Goal: Task Accomplishment & Management: Use online tool/utility

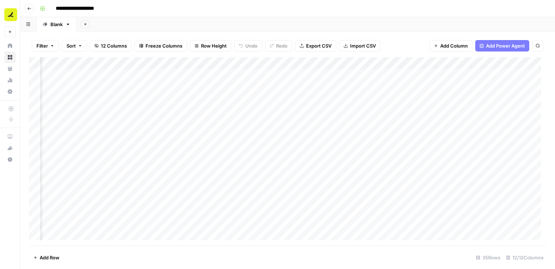
scroll to position [0, 101]
drag, startPoint x: 146, startPoint y: 66, endPoint x: 498, endPoint y: 63, distance: 352.3
click at [498, 63] on div "Add Column" at bounding box center [287, 151] width 517 height 188
drag, startPoint x: 58, startPoint y: 62, endPoint x: 531, endPoint y: 76, distance: 473.3
click at [531, 76] on div "Add Column" at bounding box center [287, 151] width 517 height 188
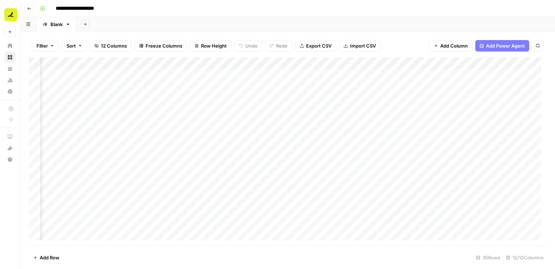
click at [365, 73] on div "Add Column" at bounding box center [287, 151] width 517 height 188
click at [422, 221] on div "Add Column" at bounding box center [287, 151] width 517 height 188
click at [78, 235] on div "Add Column" at bounding box center [287, 151] width 517 height 188
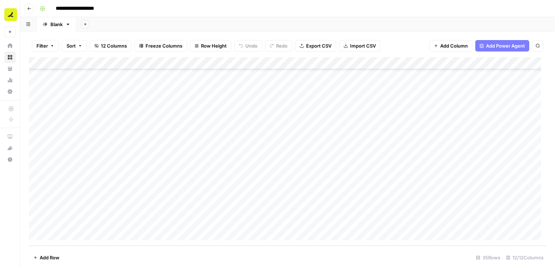
scroll to position [278, 0]
click at [214, 219] on div "Add Column" at bounding box center [287, 151] width 517 height 188
click at [247, 221] on div "Add Column" at bounding box center [287, 151] width 517 height 188
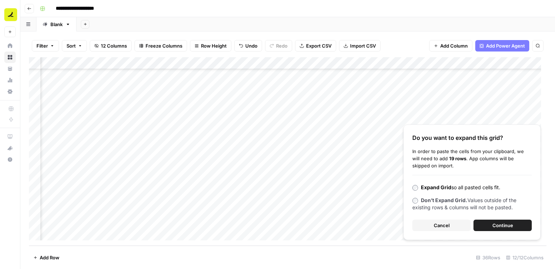
click at [497, 223] on span "Continue" at bounding box center [502, 225] width 21 height 7
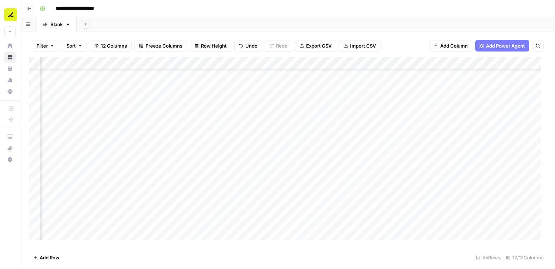
scroll to position [314, 292]
click at [195, 63] on div "Add Column" at bounding box center [287, 151] width 517 height 188
click at [350, 63] on div "Add Column" at bounding box center [287, 151] width 517 height 188
drag, startPoint x: 199, startPoint y: 62, endPoint x: 137, endPoint y: 68, distance: 62.6
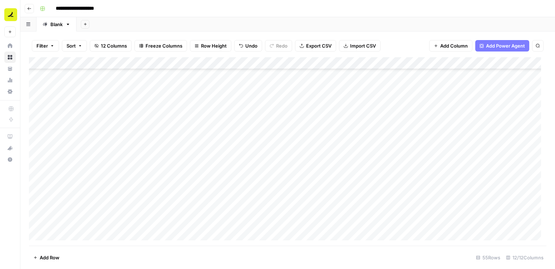
click at [137, 68] on div "Add Column" at bounding box center [287, 151] width 517 height 188
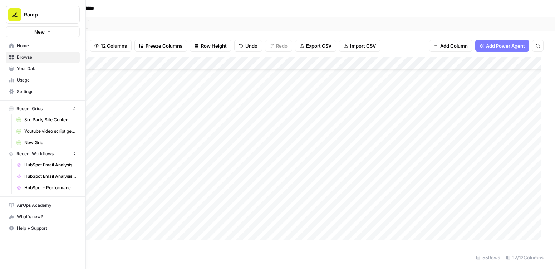
scroll to position [314, 104]
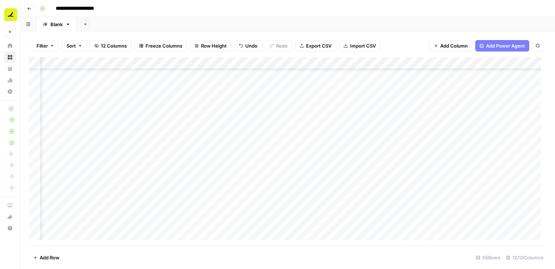
drag, startPoint x: 211, startPoint y: 60, endPoint x: 161, endPoint y: 69, distance: 50.2
click at [161, 69] on div "Add Column" at bounding box center [287, 151] width 517 height 188
drag, startPoint x: 265, startPoint y: 61, endPoint x: 99, endPoint y: 77, distance: 166.7
click at [99, 77] on div "Add Column" at bounding box center [287, 151] width 517 height 188
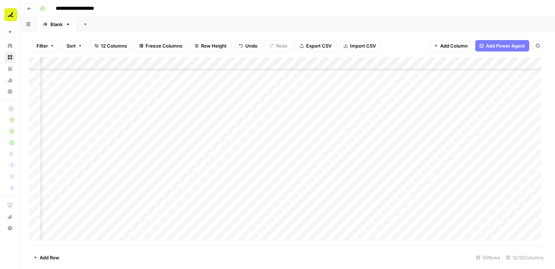
scroll to position [314, 0]
drag, startPoint x: 445, startPoint y: 62, endPoint x: 328, endPoint y: 69, distance: 116.8
click at [328, 69] on div "Add Column" at bounding box center [287, 151] width 517 height 188
click at [174, 83] on div "Add Column" at bounding box center [287, 151] width 517 height 188
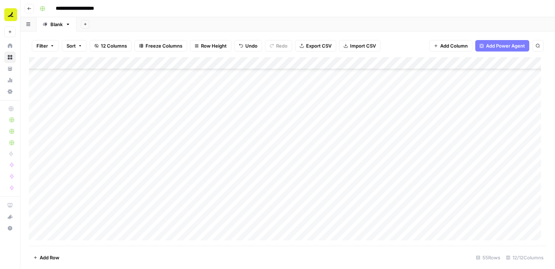
click at [84, 130] on div "Add Column" at bounding box center [287, 151] width 517 height 188
drag, startPoint x: 119, startPoint y: 132, endPoint x: 106, endPoint y: 225, distance: 93.6
click at [105, 225] on div "Add Column" at bounding box center [287, 151] width 517 height 188
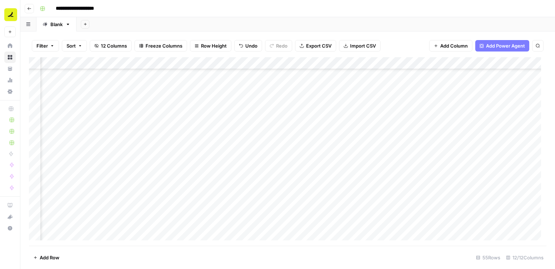
click at [303, 157] on div "Add Column" at bounding box center [287, 151] width 517 height 188
click at [234, 173] on div "Add Column" at bounding box center [287, 151] width 517 height 188
click at [229, 187] on div "Add Column" at bounding box center [287, 151] width 517 height 188
click at [251, 63] on div "Add Column" at bounding box center [287, 151] width 517 height 188
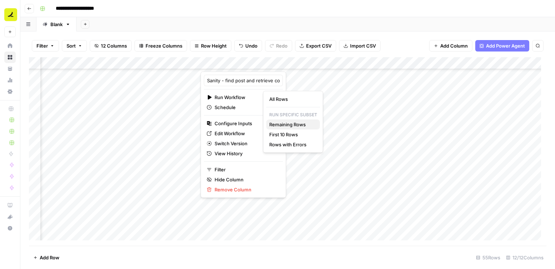
click at [289, 124] on span "Remaining Rows" at bounding box center [291, 124] width 45 height 7
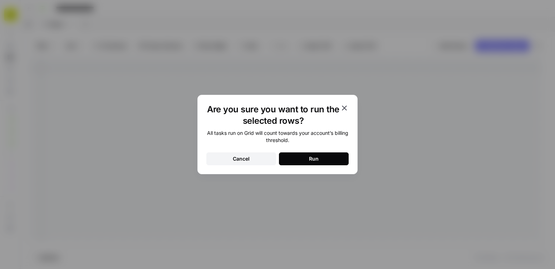
click at [345, 107] on icon "button" at bounding box center [344, 107] width 5 height 5
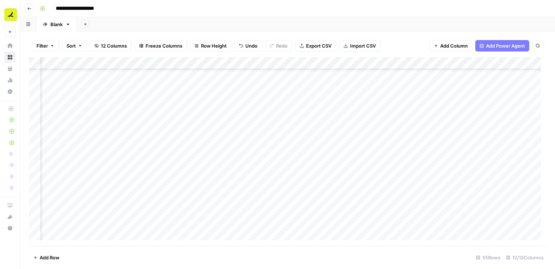
scroll to position [380, 152]
click at [288, 130] on div "Add Column" at bounding box center [287, 151] width 517 height 188
click at [295, 145] on div "Add Column" at bounding box center [287, 151] width 517 height 188
drag, startPoint x: 329, startPoint y: 150, endPoint x: 324, endPoint y: 218, distance: 68.8
click at [325, 219] on div "Add Column" at bounding box center [287, 151] width 517 height 188
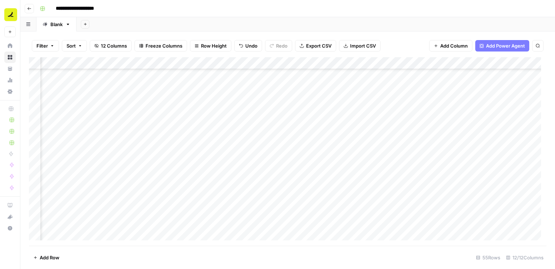
scroll to position [431, 152]
drag, startPoint x: 329, startPoint y: 172, endPoint x: 320, endPoint y: 229, distance: 58.2
click at [324, 237] on div "Add Column" at bounding box center [287, 151] width 517 height 188
drag, startPoint x: 329, startPoint y: 167, endPoint x: 326, endPoint y: 226, distance: 59.1
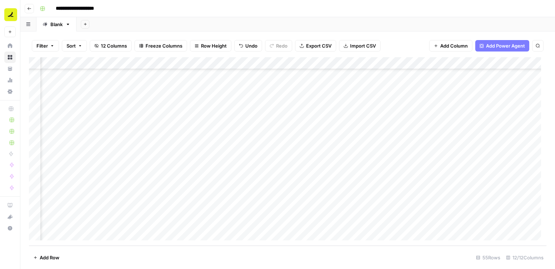
click at [326, 227] on div "Add Column" at bounding box center [287, 151] width 517 height 188
click at [424, 159] on div "Add Column" at bounding box center [287, 151] width 517 height 188
drag, startPoint x: 458, startPoint y: 160, endPoint x: 448, endPoint y: 225, distance: 65.6
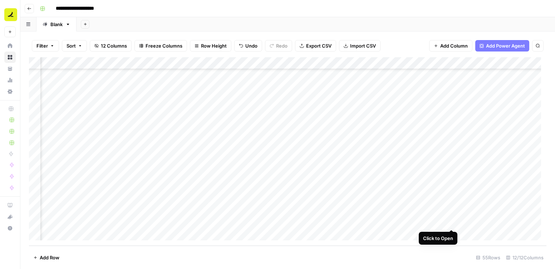
click at [448, 225] on div "Add Column" at bounding box center [287, 151] width 517 height 188
click at [424, 173] on div "Add Column" at bounding box center [287, 151] width 517 height 188
click at [430, 138] on div "Add Column" at bounding box center [287, 151] width 517 height 188
drag, startPoint x: 458, startPoint y: 143, endPoint x: 459, endPoint y: 157, distance: 13.3
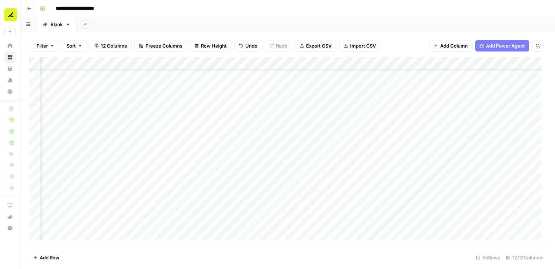
click at [459, 157] on div "Add Column" at bounding box center [287, 151] width 517 height 188
click at [418, 185] on div "Add Column" at bounding box center [287, 151] width 517 height 188
click at [408, 136] on div "Add Column" at bounding box center [287, 151] width 517 height 188
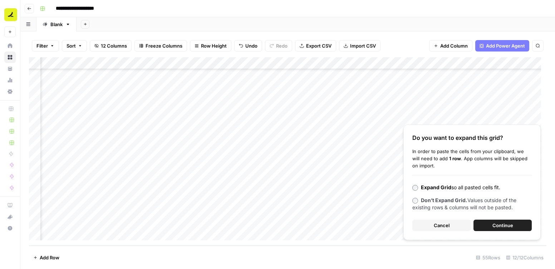
click at [433, 227] on button "Cancel" at bounding box center [441, 225] width 58 height 11
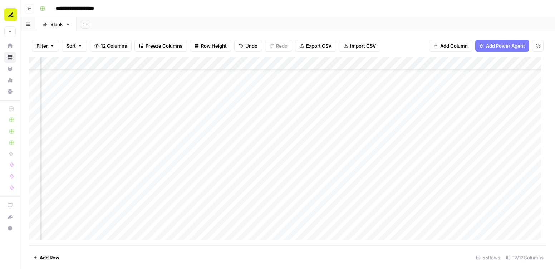
click at [407, 208] on div "Add Column" at bounding box center [287, 151] width 517 height 188
click at [415, 180] on div "Add Column" at bounding box center [287, 151] width 517 height 188
click at [414, 154] on div "Add Column" at bounding box center [287, 151] width 517 height 188
click at [414, 121] on div "Add Column" at bounding box center [287, 151] width 517 height 188
click at [409, 136] on div "Add Column" at bounding box center [287, 151] width 517 height 188
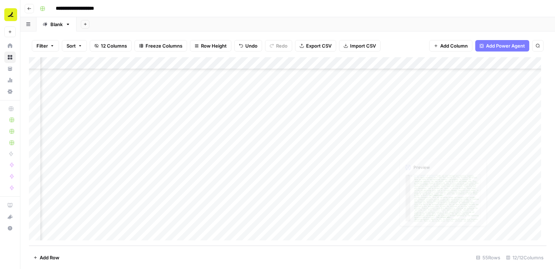
click at [407, 159] on div "Add Column" at bounding box center [287, 151] width 517 height 188
click at [403, 173] on div "Add Column" at bounding box center [287, 151] width 517 height 188
click at [405, 199] on div "Add Column" at bounding box center [287, 151] width 517 height 188
click at [308, 105] on div "Add Column" at bounding box center [287, 151] width 517 height 188
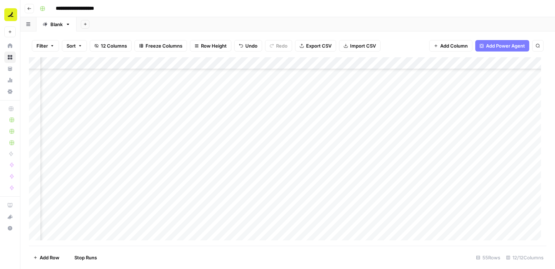
click at [299, 121] on div "Add Column" at bounding box center [287, 151] width 517 height 188
click at [300, 131] on div "Add Column" at bounding box center [287, 151] width 517 height 188
click at [301, 143] on div "Add Column" at bounding box center [287, 151] width 517 height 188
click at [303, 156] on div "Add Column" at bounding box center [287, 151] width 517 height 188
click at [305, 170] on div "Add Column" at bounding box center [287, 151] width 517 height 188
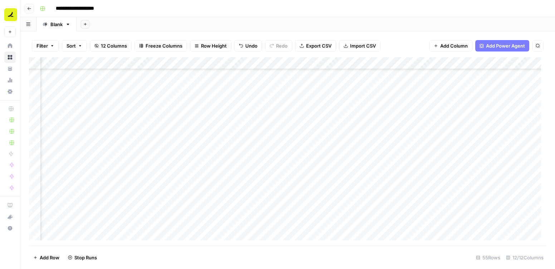
click at [305, 180] on div "Add Column" at bounding box center [287, 151] width 517 height 188
click at [306, 191] on div "Add Column" at bounding box center [287, 151] width 517 height 188
click at [309, 202] on div "Add Column" at bounding box center [287, 151] width 517 height 188
click at [310, 217] on div "Add Column" at bounding box center [287, 151] width 517 height 188
click at [316, 132] on div "Add Column" at bounding box center [287, 151] width 517 height 188
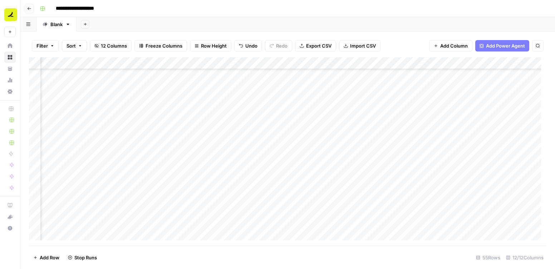
click at [315, 228] on div "Add Column" at bounding box center [287, 151] width 517 height 188
click at [310, 124] on div "Add Column" at bounding box center [287, 151] width 517 height 188
click at [308, 138] on div "Add Column" at bounding box center [287, 151] width 517 height 188
click at [309, 151] on div "Add Column" at bounding box center [287, 151] width 517 height 188
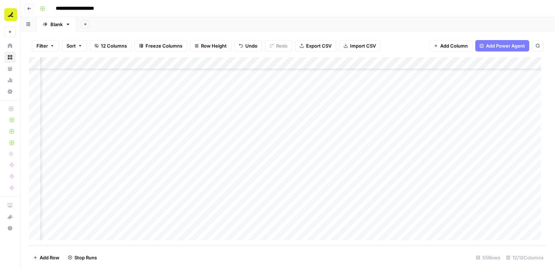
click at [308, 161] on div "Add Column" at bounding box center [287, 151] width 517 height 188
click at [309, 173] on div "Add Column" at bounding box center [287, 151] width 517 height 188
click at [313, 189] on div "Add Column" at bounding box center [287, 151] width 517 height 188
click at [315, 197] on div "Add Column" at bounding box center [287, 151] width 517 height 188
click at [318, 216] on div "Add Column" at bounding box center [287, 151] width 517 height 188
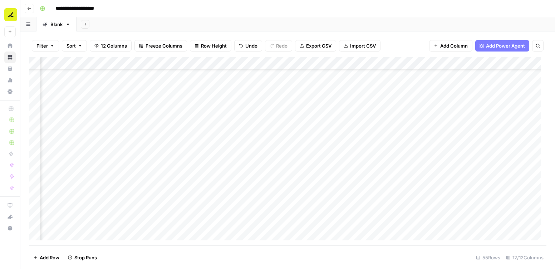
click at [318, 222] on div "Add Column" at bounding box center [287, 151] width 517 height 188
click at [304, 198] on div "Add Column" at bounding box center [287, 151] width 517 height 188
drag, startPoint x: 166, startPoint y: 64, endPoint x: 512, endPoint y: 71, distance: 346.6
click at [512, 71] on div "Add Column" at bounding box center [287, 151] width 517 height 188
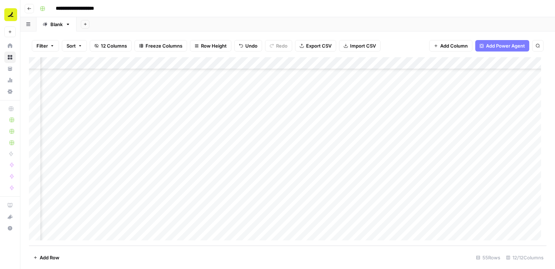
scroll to position [509, 329]
drag, startPoint x: 181, startPoint y: 63, endPoint x: 313, endPoint y: 63, distance: 131.6
click at [313, 63] on div "Add Column" at bounding box center [287, 151] width 517 height 188
click at [402, 197] on div "Add Column" at bounding box center [287, 151] width 517 height 188
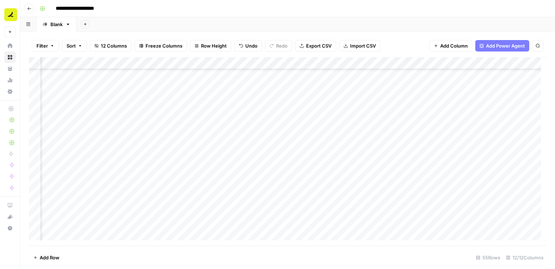
scroll to position [382, 329]
click at [365, 205] on div "Add Column" at bounding box center [287, 151] width 517 height 188
click at [401, 204] on div "Add Column" at bounding box center [287, 151] width 517 height 188
click at [423, 204] on div "Add Column" at bounding box center [287, 151] width 517 height 188
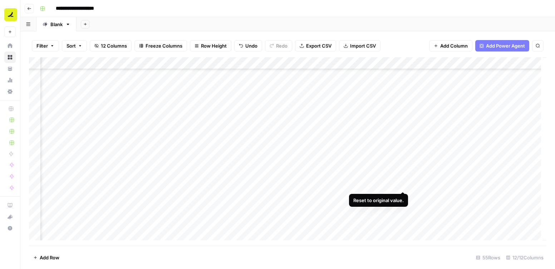
click at [402, 183] on div "Add Column" at bounding box center [287, 151] width 517 height 188
click at [365, 162] on div "Add Column" at bounding box center [287, 151] width 517 height 188
click at [434, 159] on div "Add Column" at bounding box center [287, 151] width 517 height 188
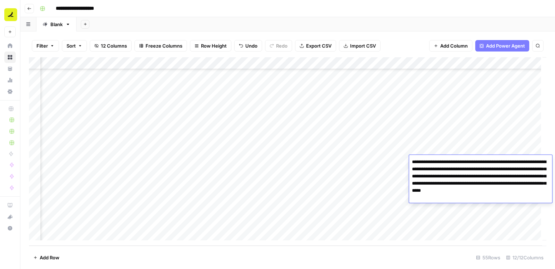
click at [424, 141] on div "Add Column" at bounding box center [287, 151] width 517 height 188
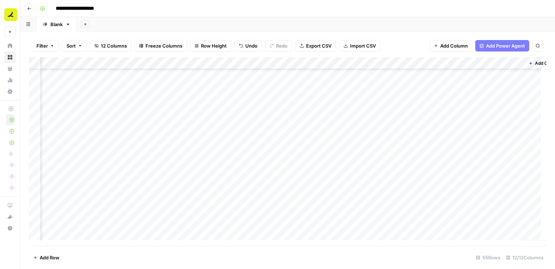
scroll to position [374, 347]
click at [259, 125] on div "Add Column" at bounding box center [287, 151] width 517 height 188
click at [422, 222] on div "Add Column" at bounding box center [287, 151] width 517 height 188
click at [383, 171] on div "Add Column" at bounding box center [287, 151] width 517 height 188
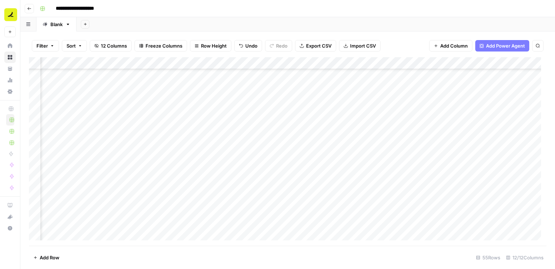
scroll to position [380, 330]
click at [233, 119] on div "Add Column" at bounding box center [287, 151] width 517 height 188
click at [232, 132] on div "Add Column" at bounding box center [287, 151] width 517 height 188
click at [231, 156] on div "Add Column" at bounding box center [287, 151] width 517 height 188
click at [233, 182] on div "Add Column" at bounding box center [287, 151] width 517 height 188
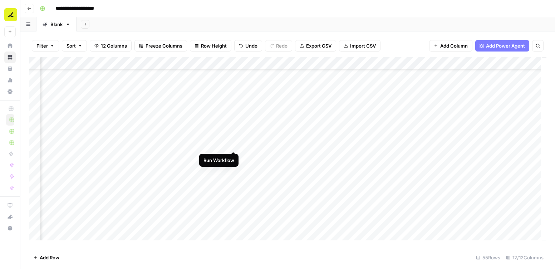
click at [233, 144] on div "Add Column" at bounding box center [287, 151] width 517 height 188
click at [233, 168] on div "Add Column" at bounding box center [287, 151] width 517 height 188
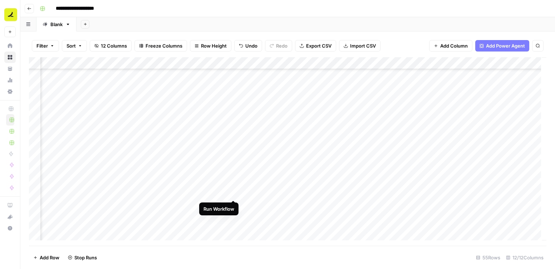
click at [232, 194] on div "Add Column" at bounding box center [287, 151] width 517 height 188
click at [232, 193] on div "Add Column" at bounding box center [287, 151] width 517 height 188
click at [232, 180] on div "Add Column" at bounding box center [287, 151] width 517 height 188
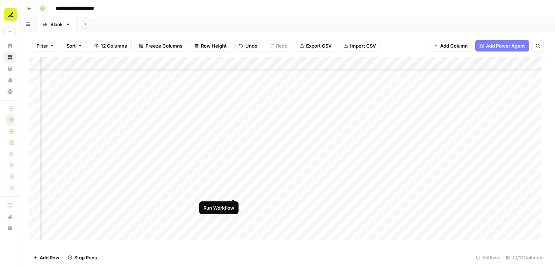
click at [231, 192] on div "Add Column" at bounding box center [287, 151] width 517 height 188
click at [233, 202] on div "Add Column" at bounding box center [287, 151] width 517 height 188
click at [234, 185] on div "Add Column" at bounding box center [287, 151] width 517 height 188
click at [233, 198] on div "Add Column" at bounding box center [287, 151] width 517 height 188
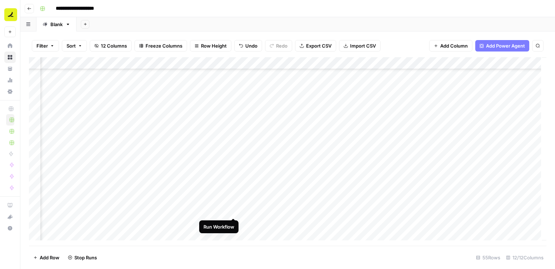
click at [233, 211] on div "Add Column" at bounding box center [287, 151] width 517 height 188
click at [233, 203] on div "Add Column" at bounding box center [287, 151] width 517 height 188
click at [233, 209] on div "Add Column" at bounding box center [287, 151] width 517 height 188
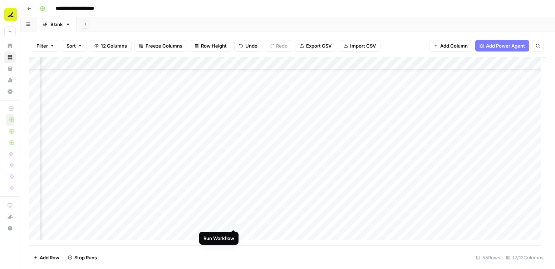
click at [232, 220] on div "Add Column" at bounding box center [287, 151] width 517 height 188
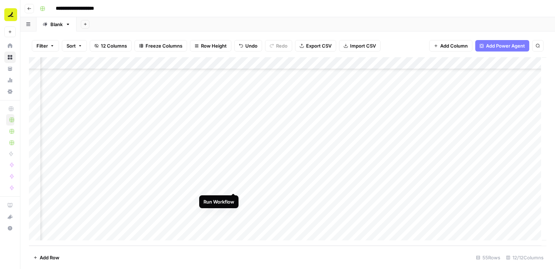
click at [235, 184] on div "Add Column" at bounding box center [287, 151] width 517 height 188
click at [233, 173] on div "Add Column" at bounding box center [287, 151] width 517 height 188
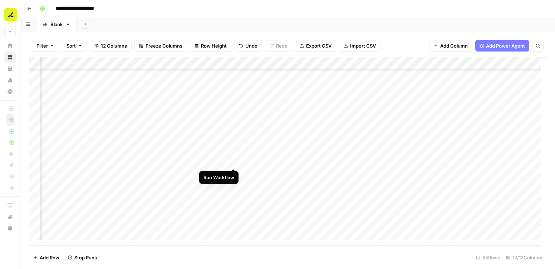
click at [233, 160] on div "Add Column" at bounding box center [287, 151] width 517 height 188
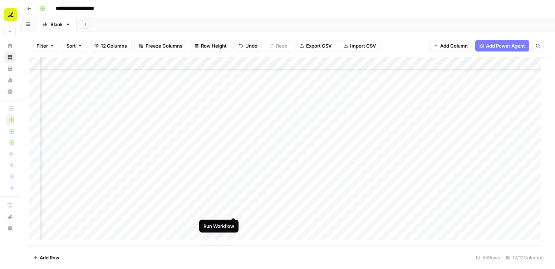
click at [234, 210] on div "Add Column" at bounding box center [287, 151] width 517 height 188
click at [233, 191] on div "Add Column" at bounding box center [287, 151] width 517 height 188
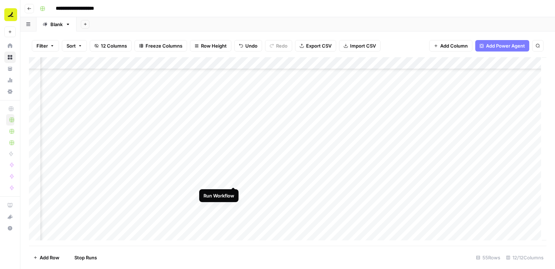
click at [234, 180] on div "Add Column" at bounding box center [287, 151] width 517 height 188
click at [233, 154] on div "Add Column" at bounding box center [287, 151] width 517 height 188
click at [234, 142] on div "Add Column" at bounding box center [287, 151] width 517 height 188
click at [234, 131] on div "Add Column" at bounding box center [287, 151] width 517 height 188
click at [235, 118] on div "Add Column" at bounding box center [287, 151] width 517 height 188
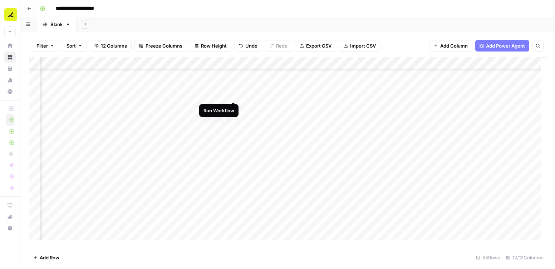
click at [234, 94] on div "Add Column" at bounding box center [287, 151] width 517 height 188
click at [234, 108] on div "Add Column" at bounding box center [287, 151] width 517 height 188
click at [234, 121] on div "Add Column" at bounding box center [287, 151] width 517 height 188
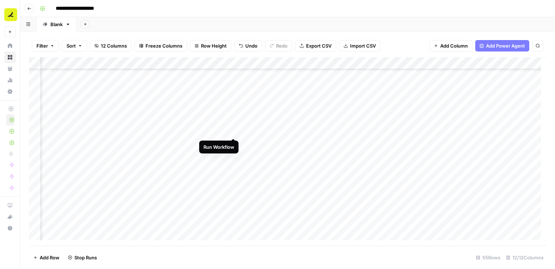
click at [232, 131] on div "Add Column" at bounding box center [287, 151] width 517 height 188
click at [232, 143] on div "Add Column" at bounding box center [287, 151] width 517 height 188
click at [233, 156] on div "Add Column" at bounding box center [287, 151] width 517 height 188
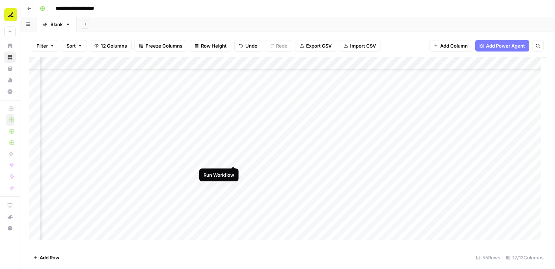
click at [233, 158] on div "Add Column" at bounding box center [287, 151] width 517 height 188
click at [232, 147] on div "Add Column" at bounding box center [287, 151] width 517 height 188
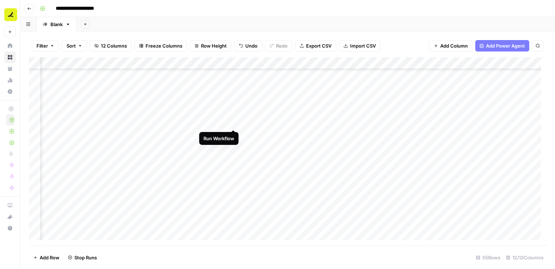
click at [235, 121] on div "Add Column" at bounding box center [287, 151] width 517 height 188
click at [232, 109] on div "Add Column" at bounding box center [287, 151] width 517 height 188
click at [234, 97] on div "Add Column" at bounding box center [287, 151] width 517 height 188
click at [232, 72] on div "Add Column" at bounding box center [287, 151] width 517 height 188
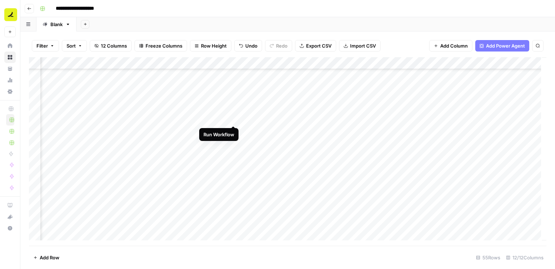
click at [233, 117] on div "Add Column" at bounding box center [287, 151] width 517 height 188
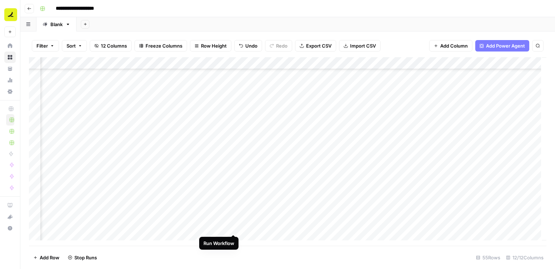
click at [233, 226] on div "Add Column" at bounding box center [287, 151] width 517 height 188
click at [234, 215] on div "Add Column" at bounding box center [287, 151] width 517 height 188
click at [232, 189] on div "Add Column" at bounding box center [287, 151] width 517 height 188
click at [231, 177] on div "Add Column" at bounding box center [287, 151] width 517 height 188
click at [233, 166] on div "Add Column" at bounding box center [287, 151] width 517 height 188
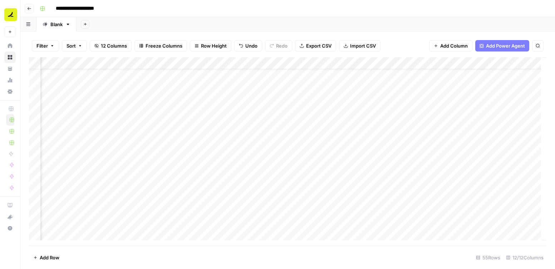
scroll to position [0, 330]
click at [232, 110] on div "Add Column" at bounding box center [287, 151] width 517 height 188
click at [233, 123] on div "Add Column" at bounding box center [287, 151] width 517 height 188
click at [234, 136] on div "Add Column" at bounding box center [287, 151] width 517 height 188
click at [233, 148] on div "Add Column" at bounding box center [287, 151] width 517 height 188
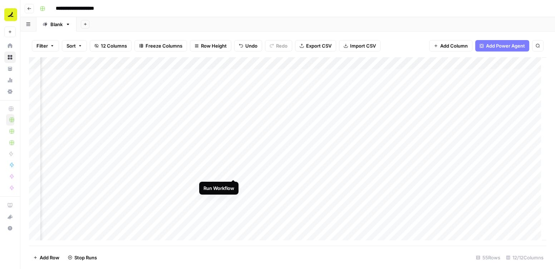
click at [234, 173] on div "Add Column" at bounding box center [287, 151] width 517 height 188
click at [234, 183] on div "Add Column" at bounding box center [287, 151] width 517 height 188
click at [233, 159] on div "Add Column" at bounding box center [287, 151] width 517 height 188
click at [231, 196] on div "Add Column" at bounding box center [287, 151] width 517 height 188
click at [232, 219] on div "Add Column" at bounding box center [287, 151] width 517 height 188
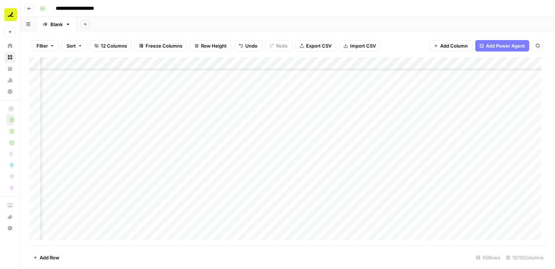
scroll to position [509, 330]
click at [367, 225] on div "Add Column" at bounding box center [287, 151] width 517 height 188
click at [251, 108] on div "Add Column" at bounding box center [287, 151] width 517 height 188
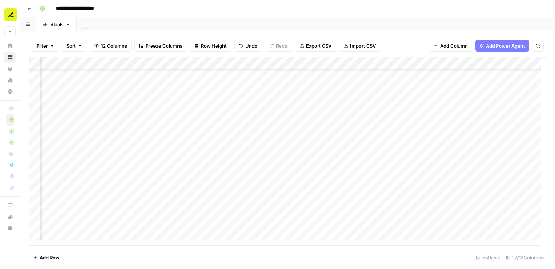
click at [444, 222] on div "Add Column" at bounding box center [287, 151] width 517 height 188
click at [418, 140] on div "Add Column" at bounding box center [287, 151] width 517 height 188
click at [448, 222] on div "Add Column" at bounding box center [287, 151] width 517 height 188
click at [224, 174] on div "Add Column" at bounding box center [287, 151] width 517 height 188
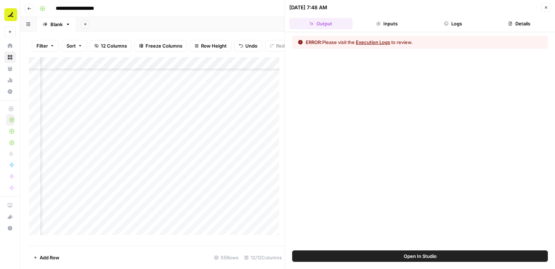
click at [376, 40] on button "Execution Logs" at bounding box center [373, 42] width 34 height 7
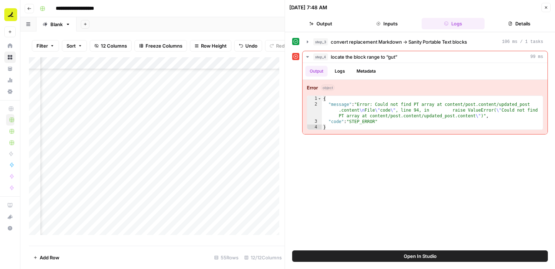
click at [544, 6] on button "Close" at bounding box center [545, 7] width 9 height 9
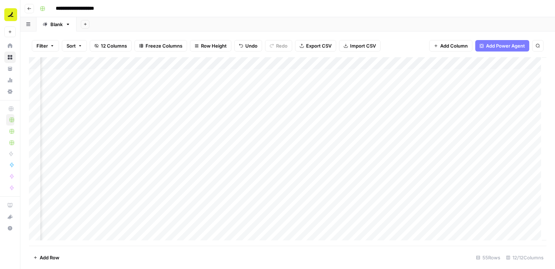
scroll to position [0, 330]
click at [271, 73] on div "Add Column" at bounding box center [287, 151] width 517 height 188
click at [432, 221] on div "Add Column" at bounding box center [287, 151] width 517 height 188
click at [340, 88] on div "Add Column" at bounding box center [287, 151] width 517 height 188
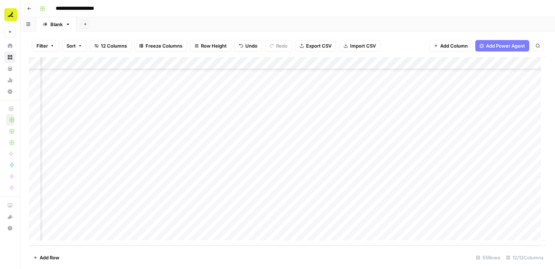
click at [444, 221] on div "Add Column" at bounding box center [287, 151] width 517 height 188
click at [286, 71] on div "Add Column" at bounding box center [287, 151] width 517 height 188
click at [237, 64] on div "Add Column" at bounding box center [287, 111] width 517 height 109
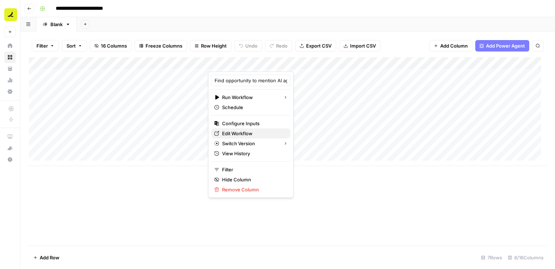
click at [234, 134] on span "Edit Workflow" at bounding box center [253, 133] width 63 height 7
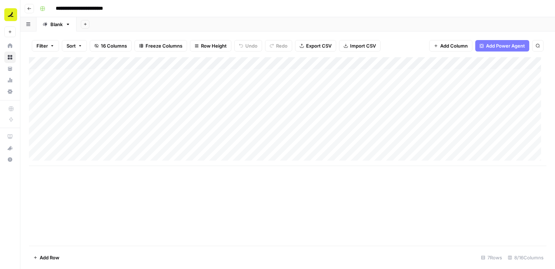
click at [214, 202] on div "Add Column" at bounding box center [287, 151] width 517 height 188
click at [163, 6] on div "**********" at bounding box center [292, 8] width 511 height 11
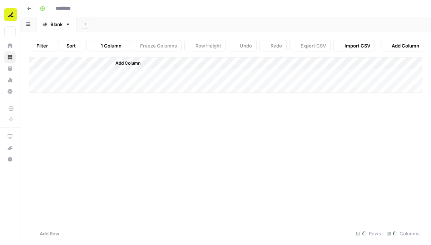
type input "**********"
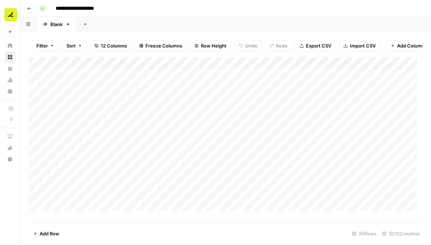
click at [163, 13] on div "**********" at bounding box center [230, 8] width 387 height 11
click at [145, 6] on div "**********" at bounding box center [230, 8] width 387 height 11
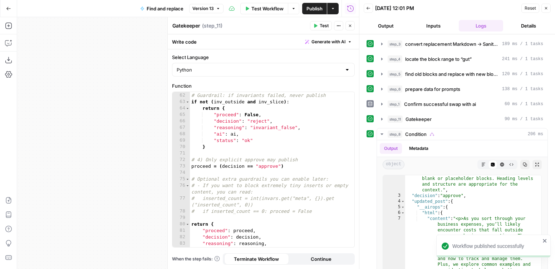
scroll to position [19, 0]
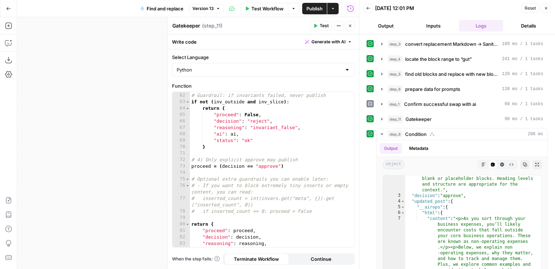
click at [546, 8] on icon "button" at bounding box center [546, 8] width 3 height 3
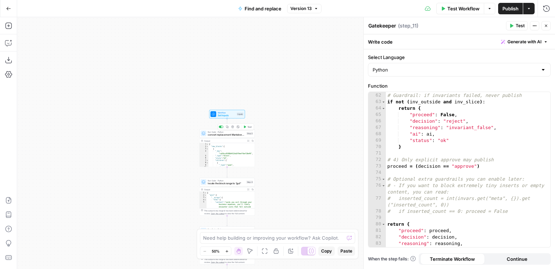
type textarea "**********"
click at [224, 149] on div "{ "new_blocks" : [ { "_key" : "ca54ccd5496d412da3f9eeffbef16e40" , "_type" : "b…" at bounding box center [231, 158] width 46 height 31
click at [220, 134] on span "convert replacement Markdown → Sanity Portable Text blocks" at bounding box center [226, 135] width 37 height 4
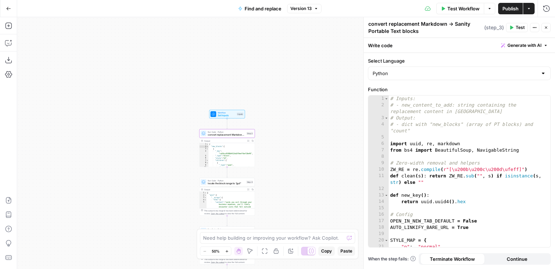
click at [420, 28] on textarea "convert replacement Markdown → Sanity Portable Text blocks" at bounding box center [425, 27] width 114 height 14
click at [483, 158] on div "# Inputs: # - new_content_to_add: string containing the replacement content in …" at bounding box center [467, 177] width 156 height 164
type textarea "**********"
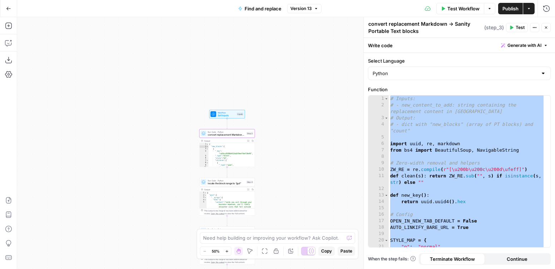
click at [219, 184] on span "locate the block range to “gut”" at bounding box center [226, 184] width 37 height 4
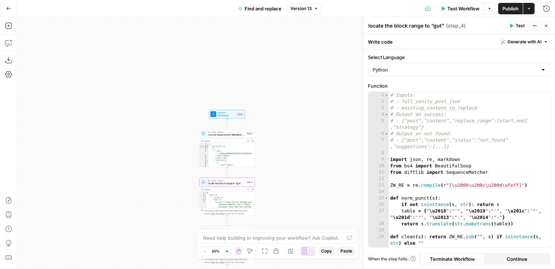
click at [391, 26] on textarea "locate the block range to “gut”" at bounding box center [406, 25] width 76 height 7
click at [448, 136] on div "# Inputs: # - full_sanity_post_json # - existing_content_to_replace # Output on…" at bounding box center [467, 176] width 156 height 168
type textarea "**********"
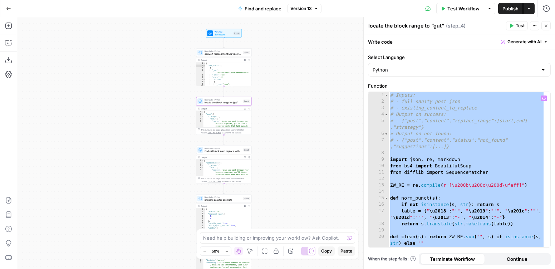
drag, startPoint x: 289, startPoint y: 131, endPoint x: 289, endPoint y: 104, distance: 27.2
click at [291, 103] on div "**********" at bounding box center [286, 143] width 538 height 252
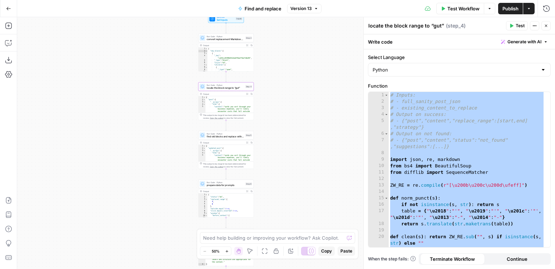
click at [218, 136] on span "find old blocks and replace with new blocks" at bounding box center [225, 137] width 37 height 4
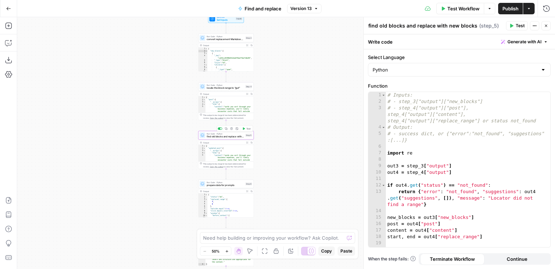
click at [457, 133] on div "# Inputs: # - step_3["output"]["new_blocks"] # - step_4["output"]["post"], step…" at bounding box center [465, 179] width 159 height 175
type textarea "**********"
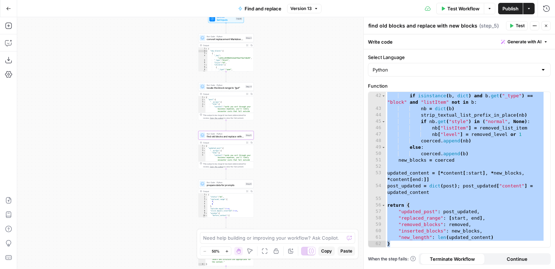
scroll to position [334, 0]
click at [221, 87] on span "locate the block range to “gut”" at bounding box center [225, 88] width 37 height 4
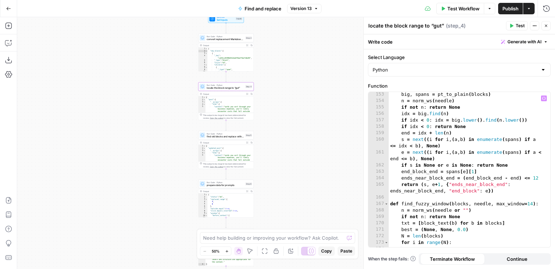
scroll to position [2027, 0]
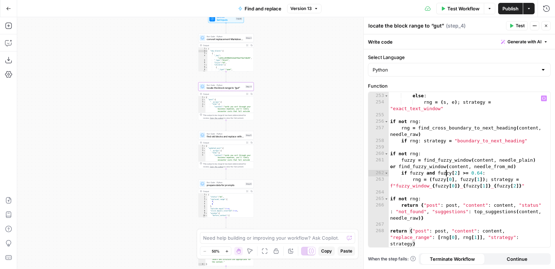
click at [447, 170] on div "rng = expanded ; strategy = "exact_window_expanded_to_next_heading" else : rng …" at bounding box center [467, 173] width 156 height 187
type textarea "**********"
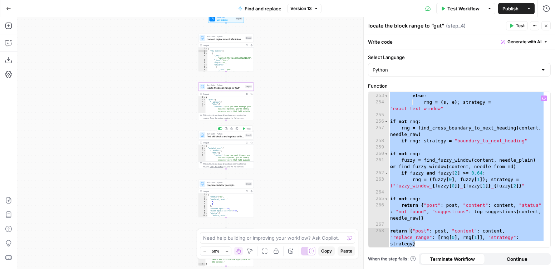
click at [215, 136] on span "find old blocks and replace with new blocks" at bounding box center [225, 137] width 37 height 4
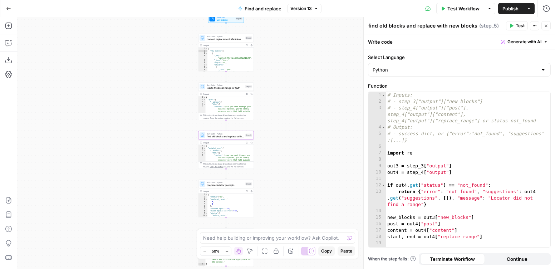
click at [418, 28] on textarea "find old blocks and replace with new blocks" at bounding box center [422, 25] width 109 height 7
click at [453, 121] on div "# Inputs: # - step_3["output"]["new_blocks"] # - step_4["output"]["post"], step…" at bounding box center [465, 179] width 159 height 175
type textarea "**********"
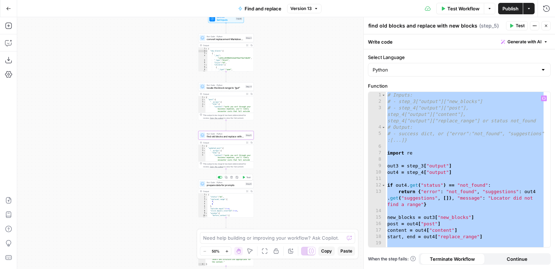
click at [219, 184] on span "prepare data for prompts" at bounding box center [225, 185] width 37 height 4
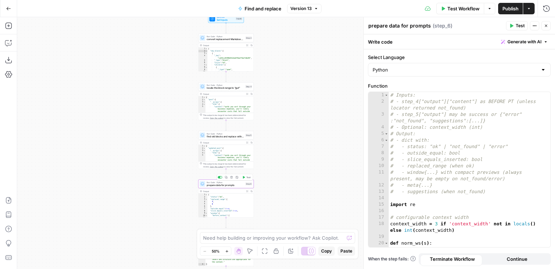
click at [446, 95] on div "# Inputs: # - step_4["output"]["content"] as BEFORE PT (unless locator returned…" at bounding box center [467, 176] width 156 height 168
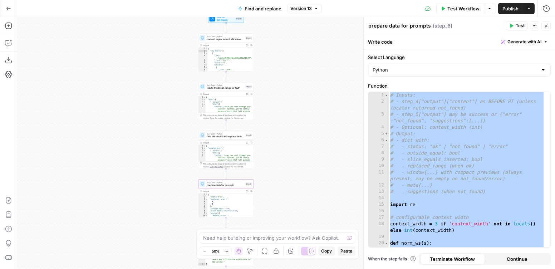
click at [382, 24] on textarea "prepare data for prompts" at bounding box center [399, 25] width 63 height 7
click at [443, 149] on div "# Inputs: # - step_4["output"]["content"] as BEFORE PT (unless locator returned…" at bounding box center [467, 176] width 156 height 168
type textarea "**********"
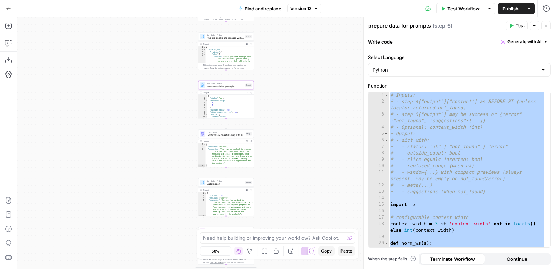
drag, startPoint x: 283, startPoint y: 177, endPoint x: 281, endPoint y: 85, distance: 92.6
click at [283, 79] on div "**********" at bounding box center [286, 143] width 538 height 252
click at [225, 132] on span "Confirm successful swap with ai" at bounding box center [226, 134] width 38 height 4
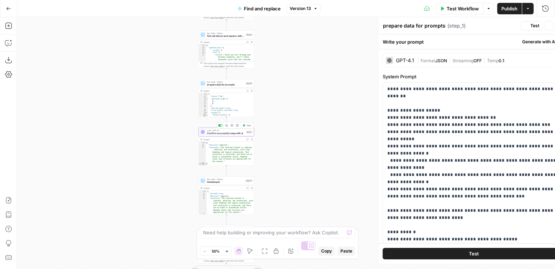
type textarea "Confirm successful swap with ai"
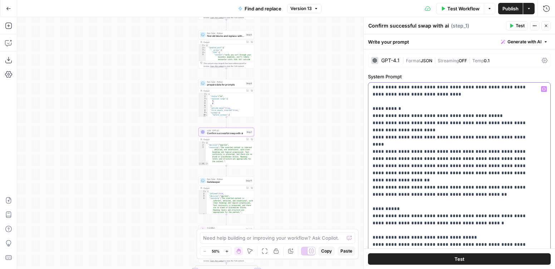
scroll to position [136, 0]
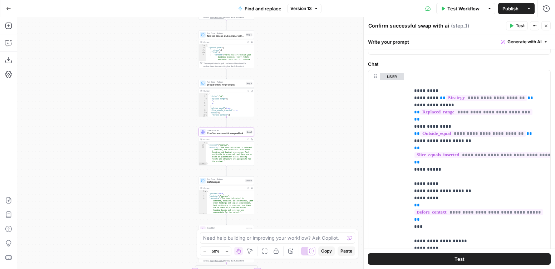
scroll to position [340, 0]
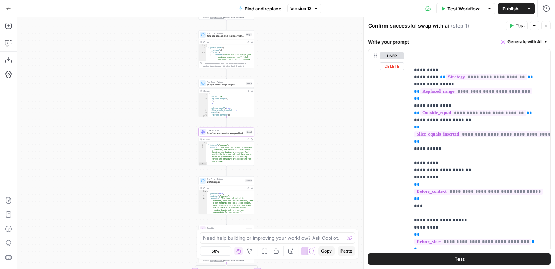
click at [405, 81] on div "**********" at bounding box center [459, 203] width 182 height 308
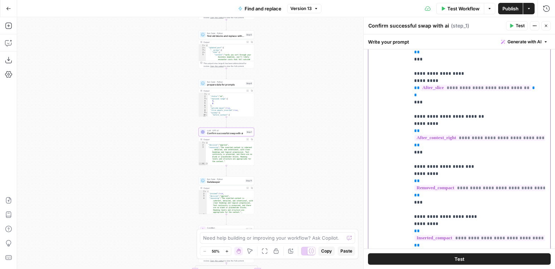
scroll to position [524, 0]
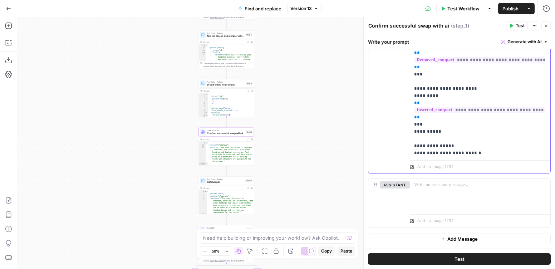
drag, startPoint x: 428, startPoint y: 60, endPoint x: 476, endPoint y: 265, distance: 210.9
click at [476, 265] on div "**********" at bounding box center [459, 151] width 191 height 235
copy p "**********"
click at [217, 180] on span "Run Code · Python" at bounding box center [225, 179] width 37 height 3
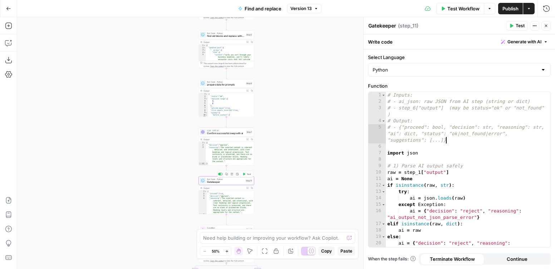
click at [507, 140] on div "# Inputs: # - ai_json: raw JSON from AI step (string or dict) # - step_6["outpu…" at bounding box center [465, 176] width 159 height 168
type textarea "*"
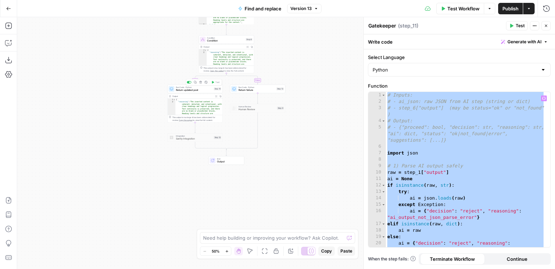
click at [189, 89] on span "Return updated post" at bounding box center [194, 90] width 36 height 4
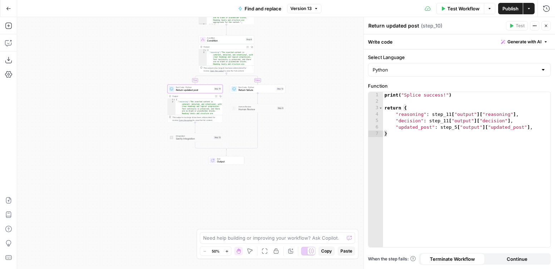
click at [415, 160] on div "print ( "Splice success!" ) return { "reasoning" : step_11 [ "output" ] [ "reas…" at bounding box center [466, 176] width 167 height 168
type textarea "**********"
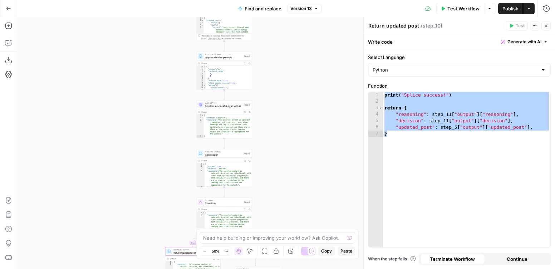
drag, startPoint x: 250, startPoint y: 43, endPoint x: 281, endPoint y: 127, distance: 90.4
click at [282, 186] on div "**********" at bounding box center [286, 143] width 538 height 252
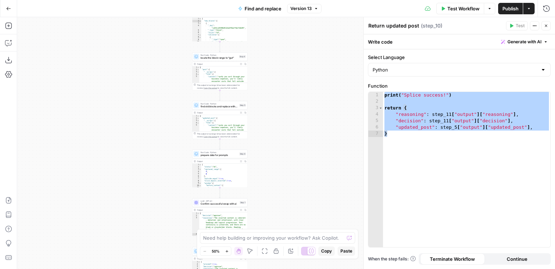
drag, startPoint x: 291, startPoint y: 197, endPoint x: 290, endPoint y: 94, distance: 103.0
click at [290, 94] on div "**********" at bounding box center [286, 143] width 538 height 252
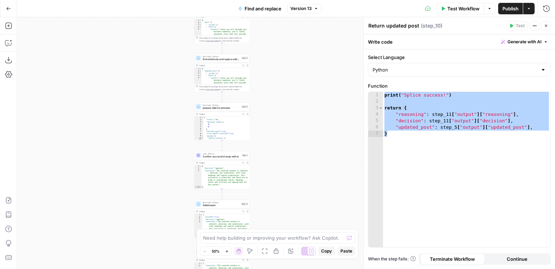
drag, startPoint x: 293, startPoint y: 197, endPoint x: 295, endPoint y: 150, distance: 46.9
click at [295, 150] on div "**********" at bounding box center [286, 143] width 538 height 252
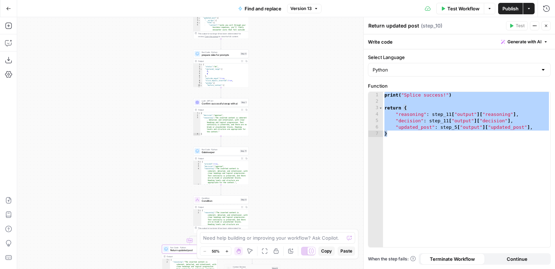
drag, startPoint x: 291, startPoint y: 192, endPoint x: 290, endPoint y: 139, distance: 52.9
click at [290, 139] on div "**********" at bounding box center [286, 143] width 538 height 252
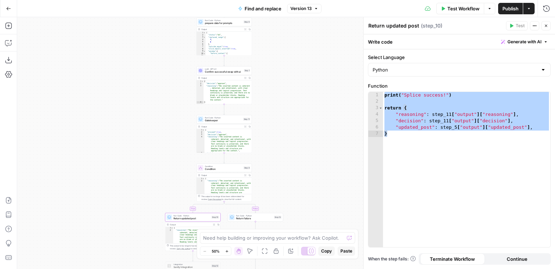
drag, startPoint x: 288, startPoint y: 171, endPoint x: 290, endPoint y: 157, distance: 14.2
click at [290, 157] on div "**********" at bounding box center [286, 143] width 538 height 252
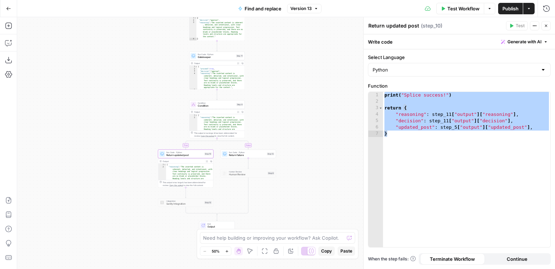
drag, startPoint x: 312, startPoint y: 157, endPoint x: 305, endPoint y: 147, distance: 12.3
click at [305, 147] on div "**********" at bounding box center [286, 143] width 538 height 252
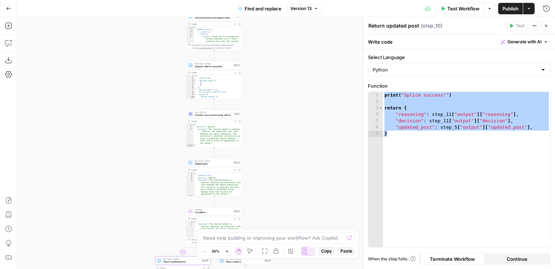
drag, startPoint x: 166, startPoint y: 63, endPoint x: 156, endPoint y: 168, distance: 105.3
click at [154, 170] on div "**********" at bounding box center [286, 143] width 538 height 252
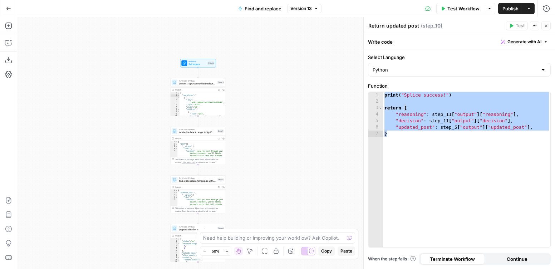
drag, startPoint x: 135, startPoint y: 88, endPoint x: 128, endPoint y: 238, distance: 150.3
click at [128, 238] on div "**********" at bounding box center [286, 143] width 538 height 252
click at [195, 82] on span "convert replacement Markdown → Sanity Portable Text blocks" at bounding box center [197, 84] width 37 height 4
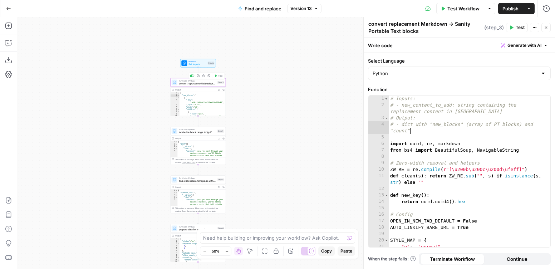
click at [475, 134] on div "# Inputs: # - new_content_to_add: string containing the replacement content in …" at bounding box center [467, 177] width 156 height 164
type textarea "**********"
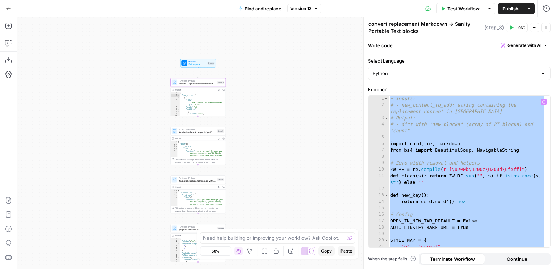
click at [465, 136] on div "# Inputs: # - new_content_to_add: string containing the replacement content in …" at bounding box center [467, 177] width 156 height 164
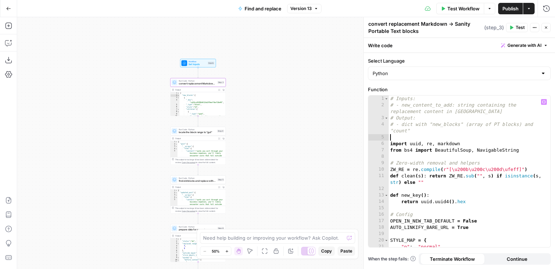
type textarea "**********"
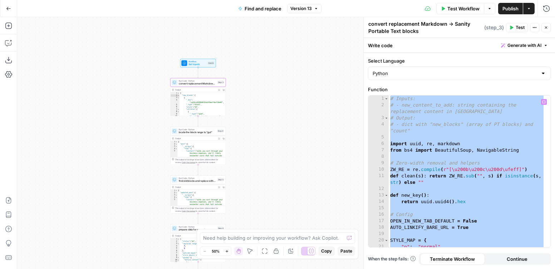
paste textarea
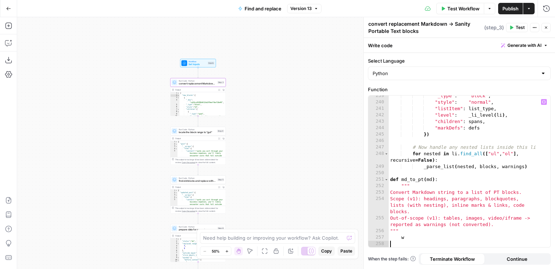
scroll to position [1940, 0]
type textarea "*"
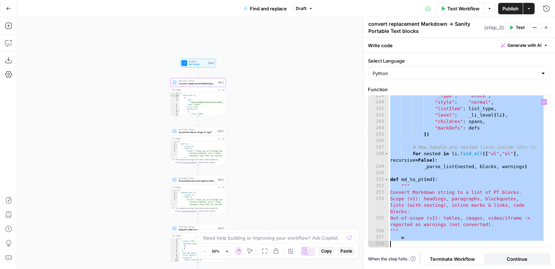
paste textarea
type textarea "**********"
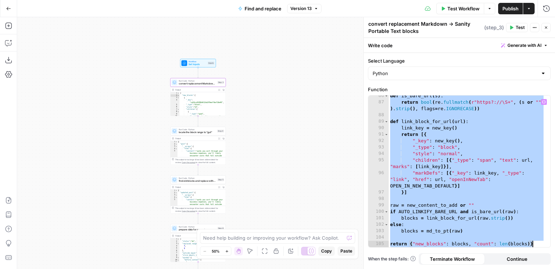
paste textarea
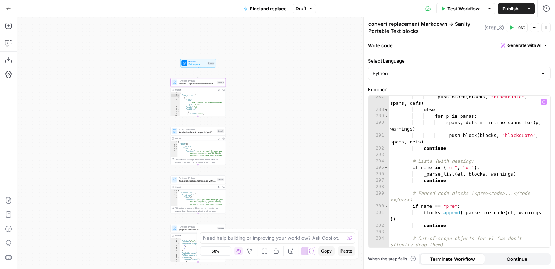
scroll to position [2332, 0]
click at [183, 132] on span "locate the block range to “gut”" at bounding box center [197, 133] width 37 height 4
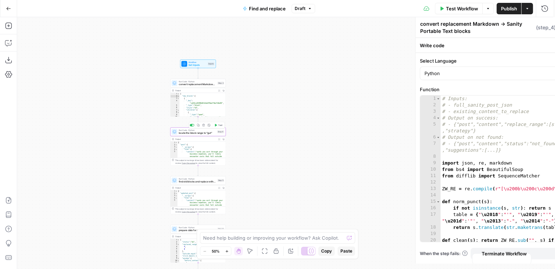
type textarea "locate the block range to “gut”"
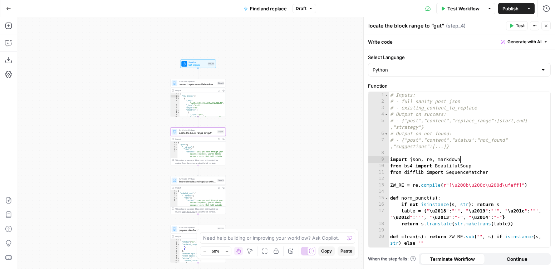
click at [500, 156] on div "# Inputs: # - full_sanity_post_json # - existing_content_to_replace # Output on…" at bounding box center [467, 176] width 156 height 168
type textarea "**********"
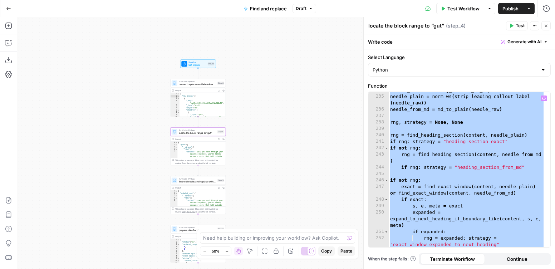
scroll to position [2027, 0]
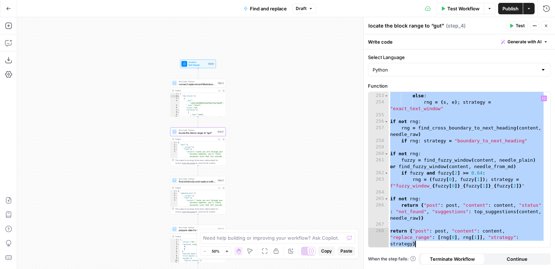
paste textarea
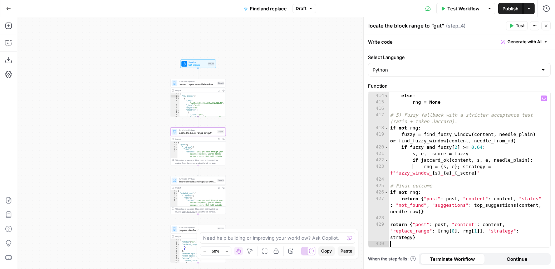
type textarea "**********"
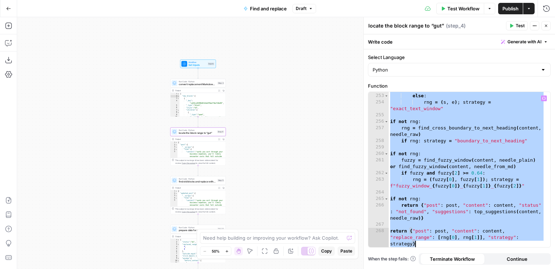
scroll to position [2027, 0]
paste textarea
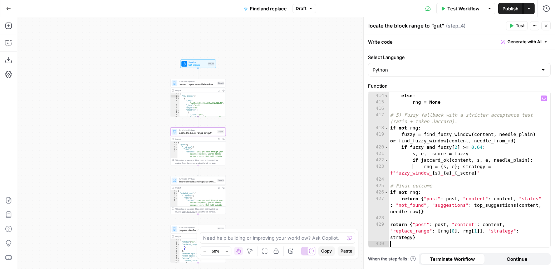
click at [343, 128] on div "**********" at bounding box center [286, 143] width 538 height 252
click at [197, 180] on span "find old blocks and replace with new blocks" at bounding box center [197, 182] width 37 height 4
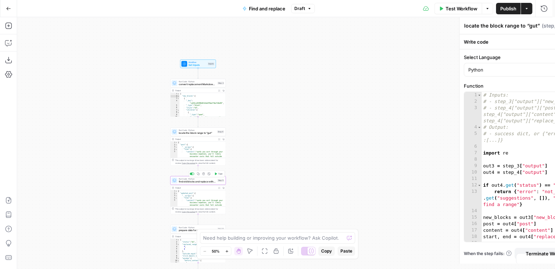
type textarea "find old blocks and replace with new blocks"
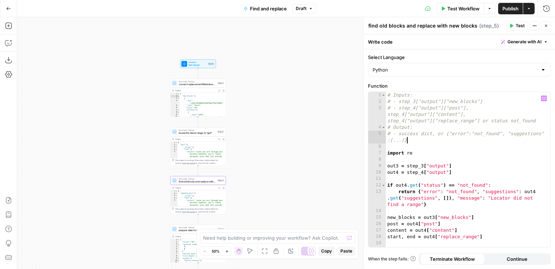
click at [473, 138] on div "# Inputs: # - step_3["output"]["new_blocks"] # - step_4["output"]["post"], step…" at bounding box center [465, 179] width 159 height 175
type textarea "**********"
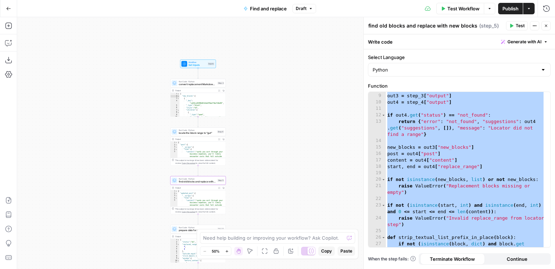
scroll to position [0, 0]
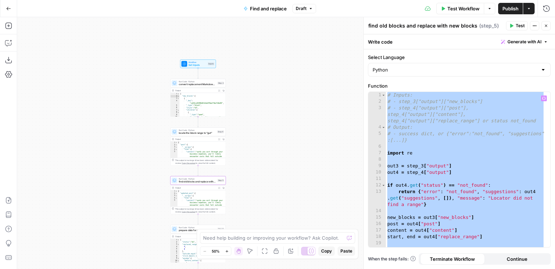
click at [547, 29] on button "Close" at bounding box center [545, 25] width 9 height 9
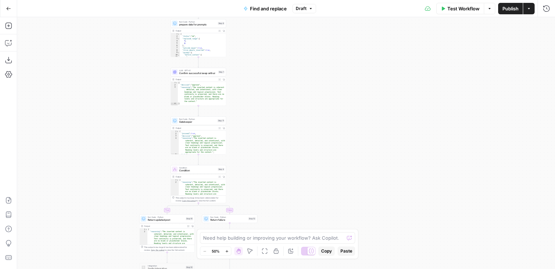
drag, startPoint x: 274, startPoint y: 47, endPoint x: 289, endPoint y: 106, distance: 60.6
click at [289, 106] on div "**********" at bounding box center [286, 143] width 538 height 252
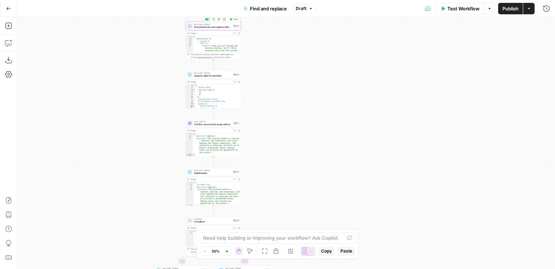
click at [210, 27] on span "find old blocks and replace with new blocks" at bounding box center [212, 27] width 37 height 4
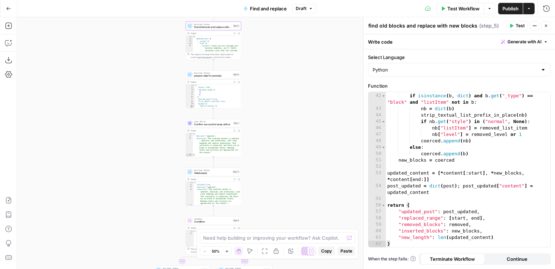
scroll to position [334, 0]
click at [451, 147] on div "for b in new_blocks : if isinstance ( b , dict ) and b . get ( "_type" ) == "bl…" at bounding box center [465, 170] width 159 height 168
type textarea "**********"
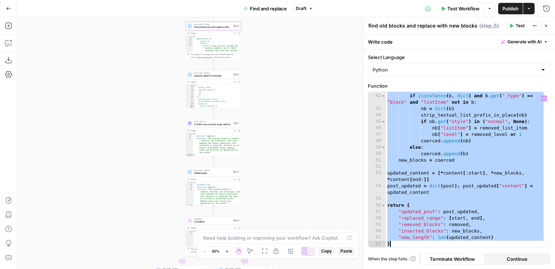
paste textarea
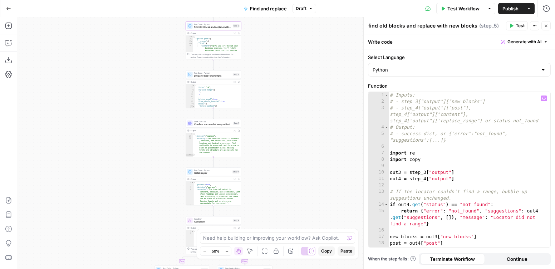
scroll to position [0, 0]
click at [335, 75] on div "**********" at bounding box center [286, 143] width 538 height 252
click at [217, 126] on span "Confirm successful swap with ai" at bounding box center [213, 125] width 38 height 4
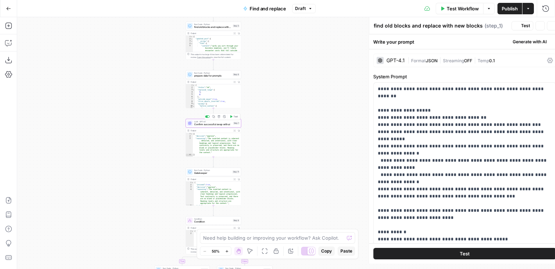
type textarea "Confirm successful swap with ai"
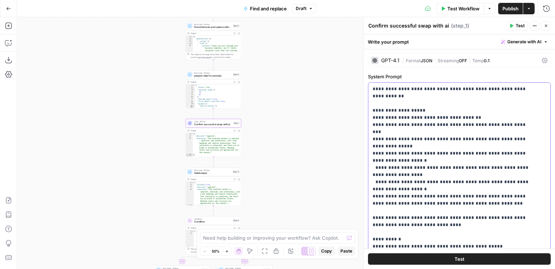
click at [291, 159] on div "**********" at bounding box center [286, 143] width 538 height 252
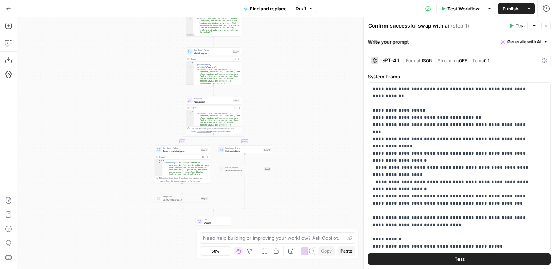
click at [461, 11] on span "Test Workflow" at bounding box center [463, 8] width 32 height 7
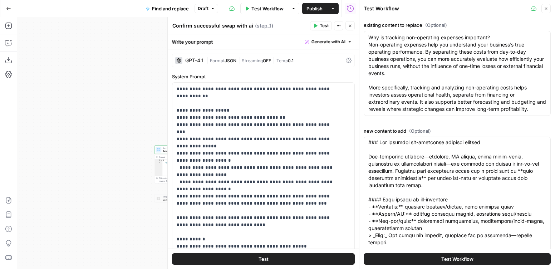
scroll to position [1, 0]
click at [453, 258] on span "Test Workflow" at bounding box center [457, 258] width 32 height 7
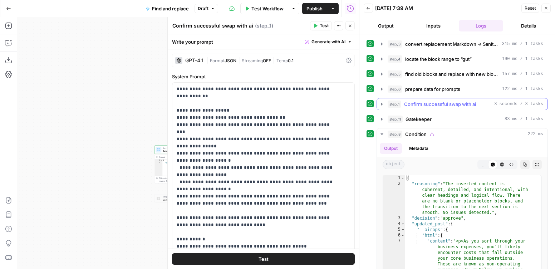
click at [416, 105] on span "Confirm successful swap with ai" at bounding box center [440, 103] width 72 height 7
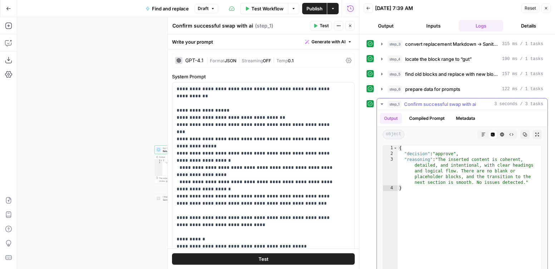
click at [432, 120] on button "Compiled Prompt" at bounding box center [427, 118] width 44 height 11
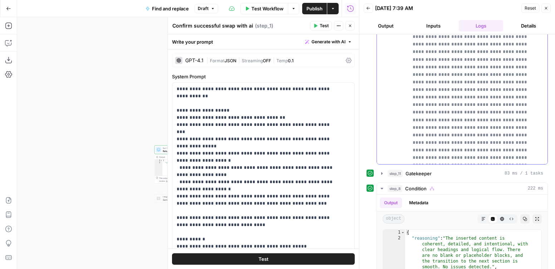
scroll to position [122, 0]
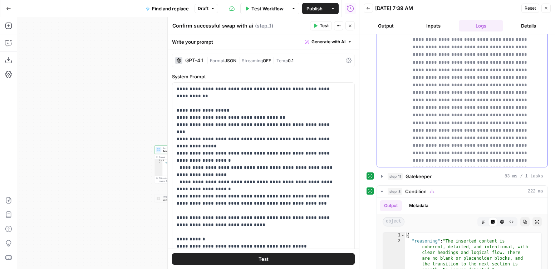
drag, startPoint x: 413, startPoint y: 156, endPoint x: 465, endPoint y: 160, distance: 51.6
copy div "**********"
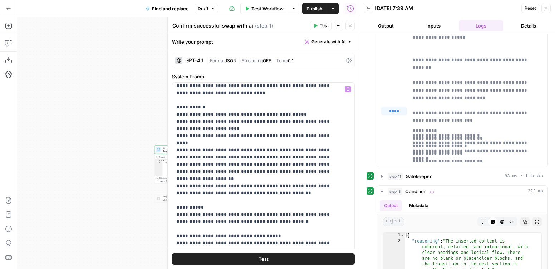
scroll to position [136, 0]
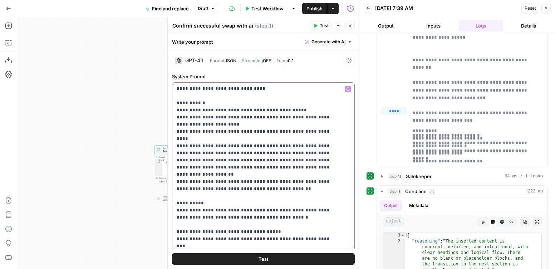
click at [282, 166] on p "**********" at bounding box center [258, 160] width 163 height 422
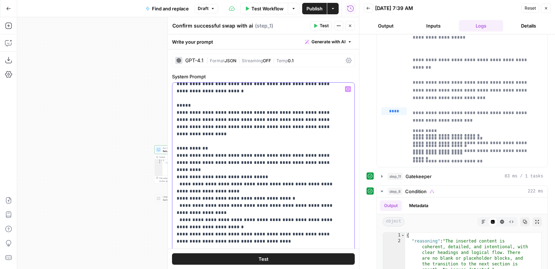
scroll to position [0, 0]
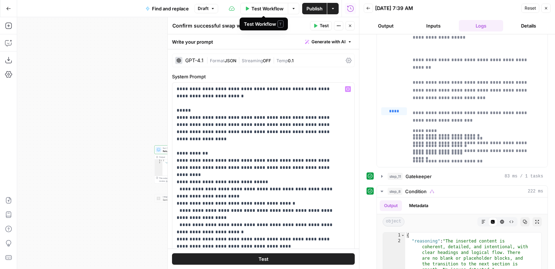
click at [251, 10] on span "Test Workflow" at bounding box center [267, 8] width 32 height 7
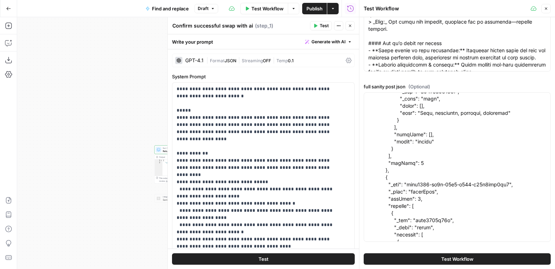
scroll to position [4063, 0]
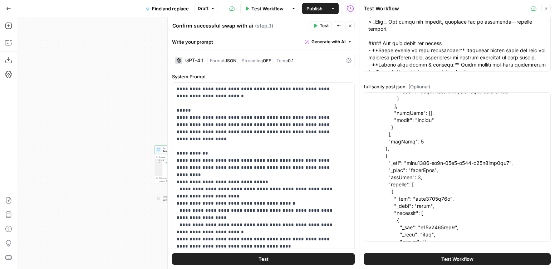
click at [425, 255] on button "Test Workflow" at bounding box center [457, 258] width 187 height 11
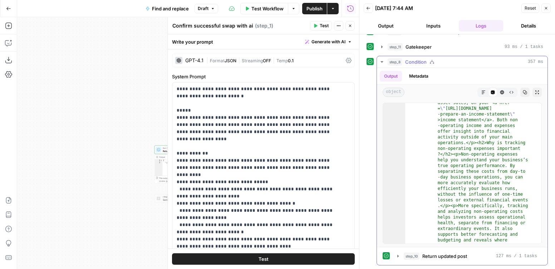
scroll to position [5, 0]
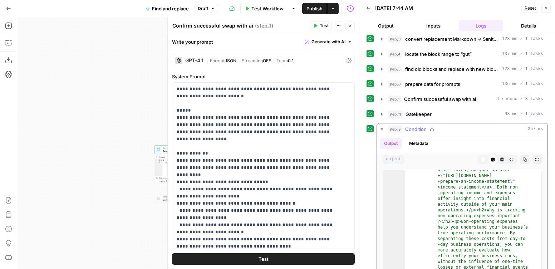
click at [382, 127] on icon "button" at bounding box center [382, 129] width 6 height 6
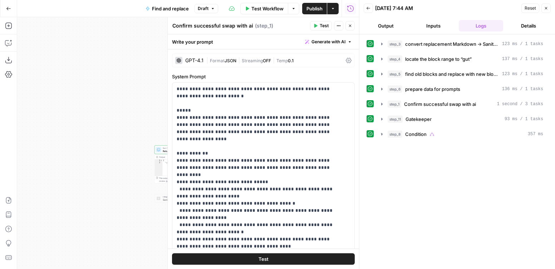
scroll to position [0, 0]
click at [308, 7] on span "Publish" at bounding box center [314, 8] width 16 height 7
click at [132, 132] on div "**********" at bounding box center [188, 143] width 342 height 252
click at [350, 26] on icon "button" at bounding box center [350, 26] width 3 height 3
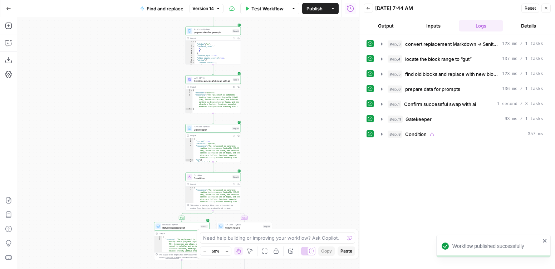
drag, startPoint x: 282, startPoint y: 135, endPoint x: 279, endPoint y: 177, distance: 42.0
click at [279, 177] on div "**********" at bounding box center [188, 143] width 342 height 252
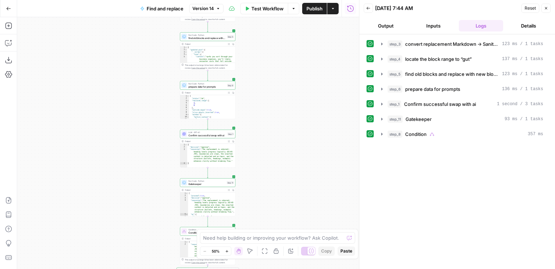
drag, startPoint x: 289, startPoint y: 48, endPoint x: 285, endPoint y: 142, distance: 94.5
click at [285, 149] on div "**********" at bounding box center [188, 143] width 342 height 252
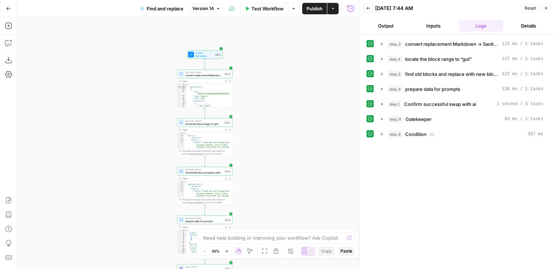
drag, startPoint x: 280, startPoint y: 90, endPoint x: 279, endPoint y: 174, distance: 83.7
click at [279, 174] on div "**********" at bounding box center [188, 143] width 342 height 252
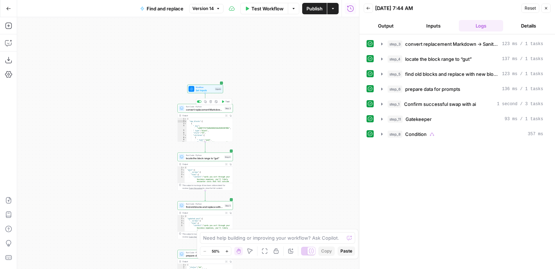
click at [201, 110] on span "convert replacement Markdown → Sanity Portable Text blocks" at bounding box center [204, 110] width 37 height 4
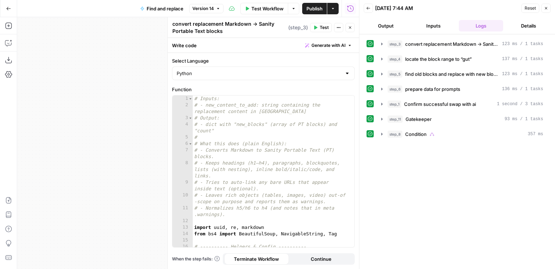
click at [242, 129] on div "# Inputs: # - new_content_to_add: string containing the replacement content in …" at bounding box center [271, 177] width 156 height 164
type textarea "*"
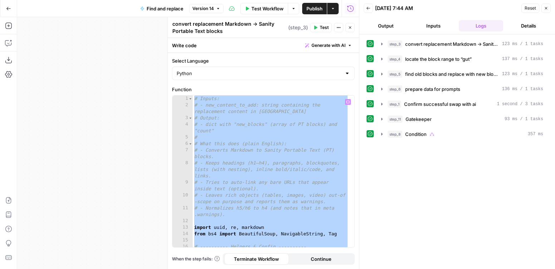
click at [349, 28] on icon "button" at bounding box center [350, 27] width 4 height 4
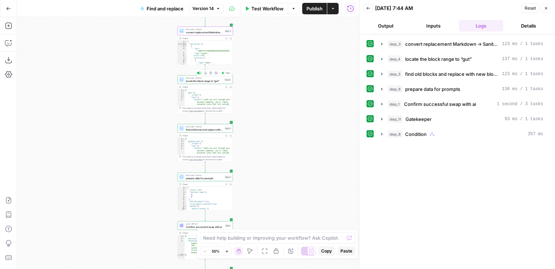
click at [202, 79] on span "locate the block range to “gut”" at bounding box center [204, 81] width 37 height 4
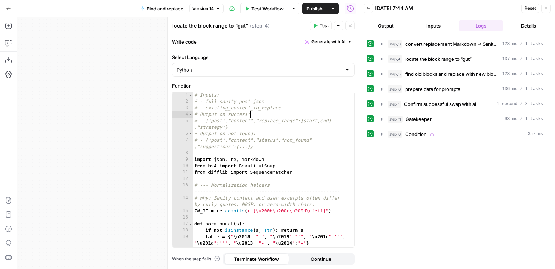
click at [294, 116] on div "# Inputs: # - full_sanity_post_json # - existing_content_to_replace # Output on…" at bounding box center [271, 176] width 156 height 168
type textarea "**********"
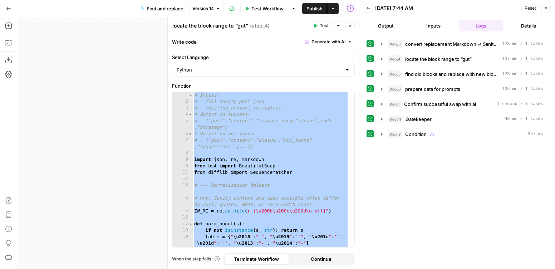
click at [349, 26] on icon "button" at bounding box center [350, 26] width 3 height 3
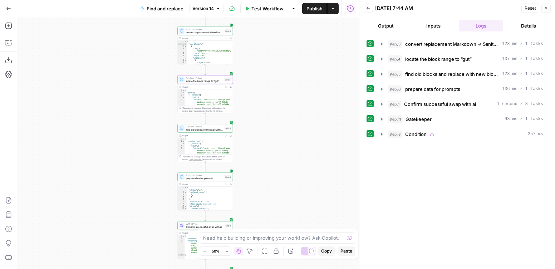
click at [204, 129] on span "find old blocks and replace with new blocks" at bounding box center [204, 130] width 37 height 4
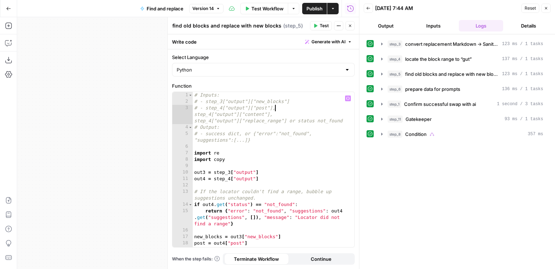
click at [282, 111] on div "# Inputs: # - step_3["output"]["new_blocks"] # - step_4["output"]["post"], step…" at bounding box center [271, 176] width 156 height 168
type textarea "*"
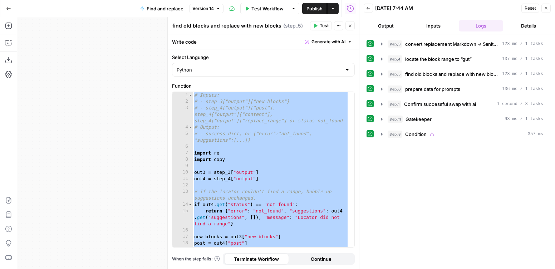
click at [352, 26] on icon "button" at bounding box center [350, 26] width 4 height 4
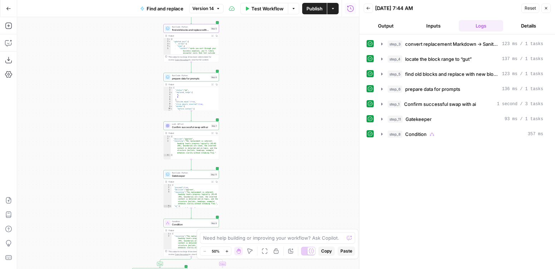
drag, startPoint x: 159, startPoint y: 188, endPoint x: 143, endPoint y: 98, distance: 91.5
click at [143, 98] on div "**********" at bounding box center [188, 143] width 342 height 252
click at [191, 124] on span "Confirm successful swap with ai" at bounding box center [191, 125] width 38 height 4
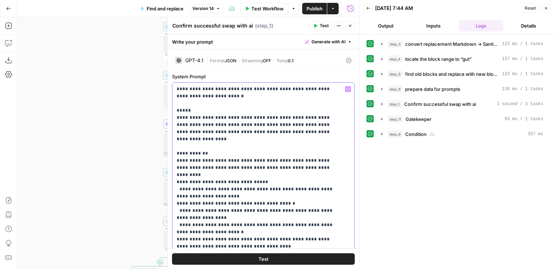
click at [350, 25] on icon "button" at bounding box center [350, 26] width 4 height 4
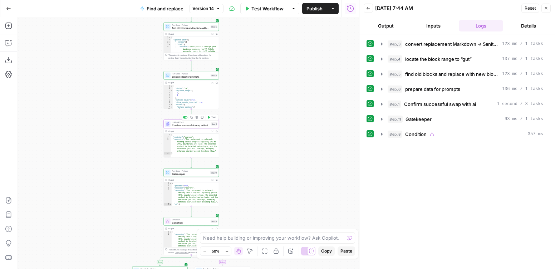
click at [183, 124] on span "Confirm successful swap with ai" at bounding box center [191, 125] width 38 height 4
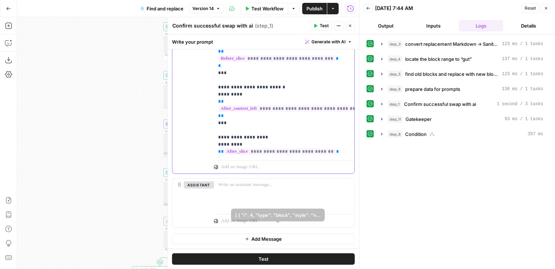
scroll to position [192, 0]
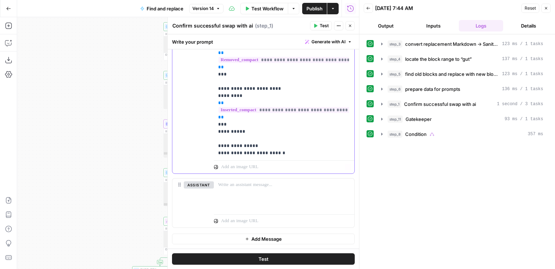
drag, startPoint x: 217, startPoint y: 159, endPoint x: 287, endPoint y: 143, distance: 71.8
click at [287, 143] on div "**********" at bounding box center [281, 11] width 135 height 291
copy p "**********"
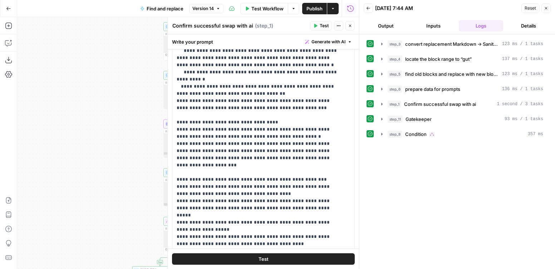
scroll to position [342, 0]
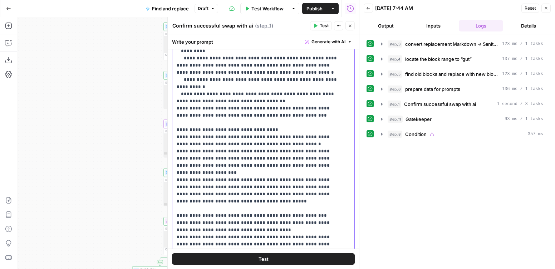
drag, startPoint x: 180, startPoint y: 145, endPoint x: 220, endPoint y: 144, distance: 40.4
click at [220, 144] on p "**********" at bounding box center [258, 12] width 163 height 758
click at [331, 158] on p "**********" at bounding box center [258, 8] width 163 height 751
click at [351, 27] on icon "button" at bounding box center [350, 26] width 3 height 3
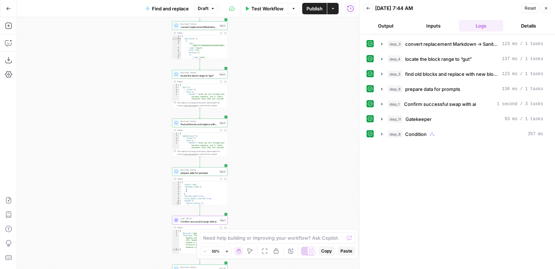
drag, startPoint x: 257, startPoint y: 87, endPoint x: 265, endPoint y: 174, distance: 87.6
click at [265, 174] on div "**********" at bounding box center [188, 143] width 342 height 252
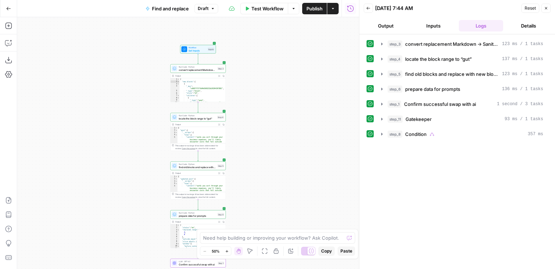
drag, startPoint x: 253, startPoint y: 100, endPoint x: 251, endPoint y: 142, distance: 41.9
click at [251, 142] on div "**********" at bounding box center [188, 143] width 342 height 252
click at [198, 168] on span "find old blocks and replace with new blocks" at bounding box center [197, 167] width 37 height 4
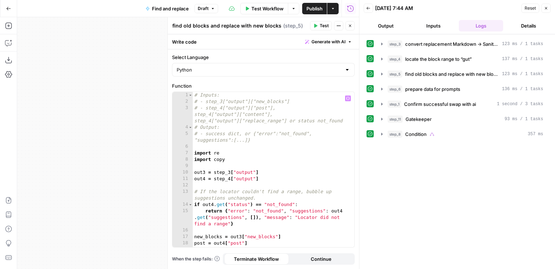
scroll to position [1010, 0]
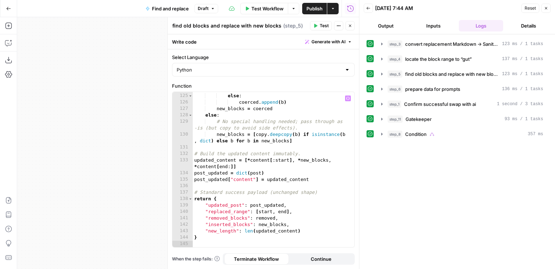
click at [281, 168] on div "coerced . append ( copy . deepcopy ( b )) else : coerced . append ( b ) new_blo…" at bounding box center [271, 167] width 156 height 175
type textarea "*"
